Goal: Task Accomplishment & Management: Complete application form

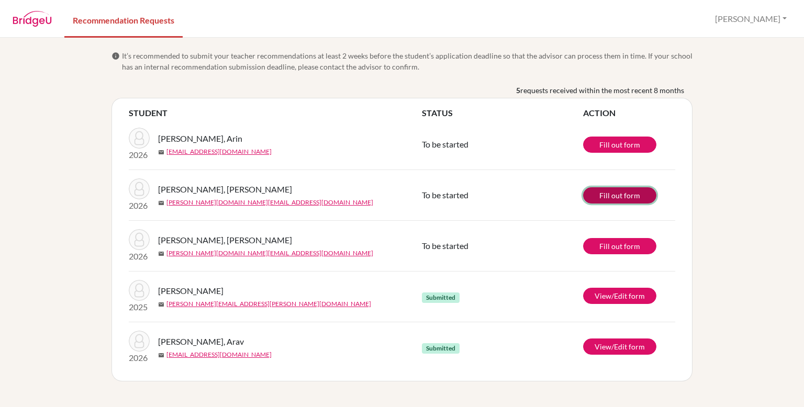
click at [612, 194] on link "Fill out form" at bounding box center [619, 195] width 73 height 16
